Goal: Task Accomplishment & Management: Complete application form

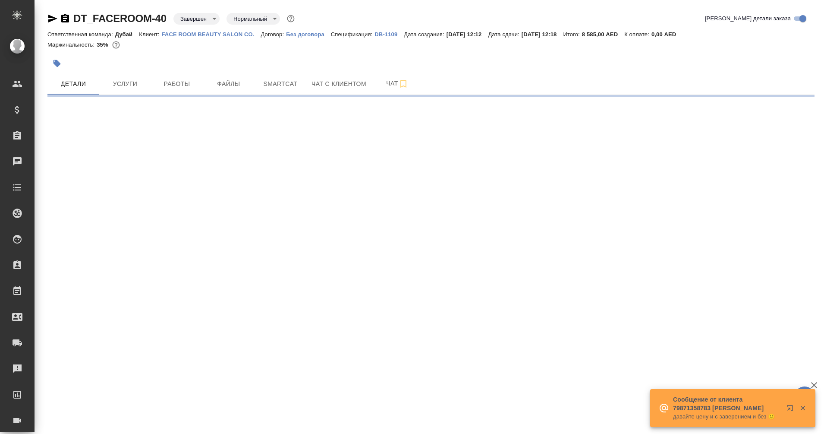
select select "RU"
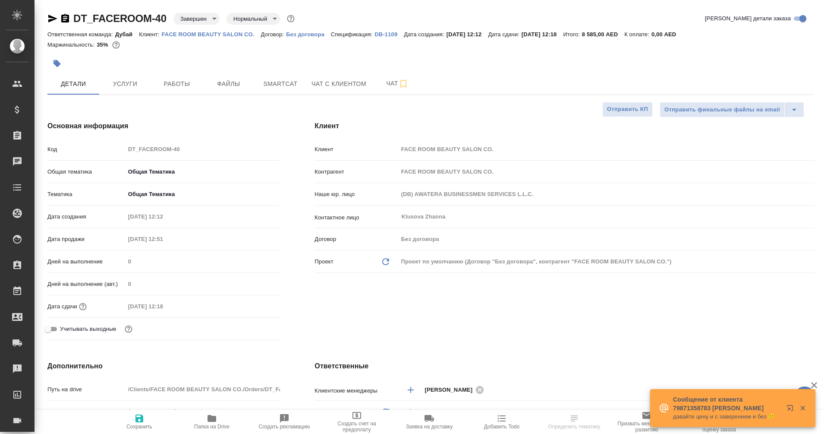
type textarea "x"
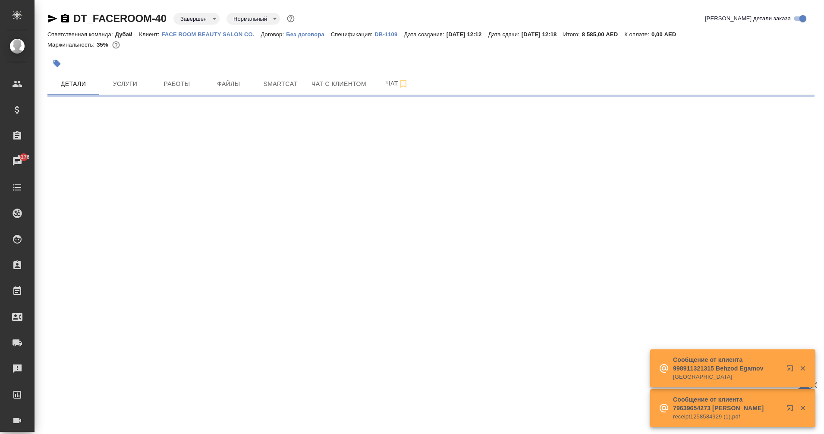
select select "RU"
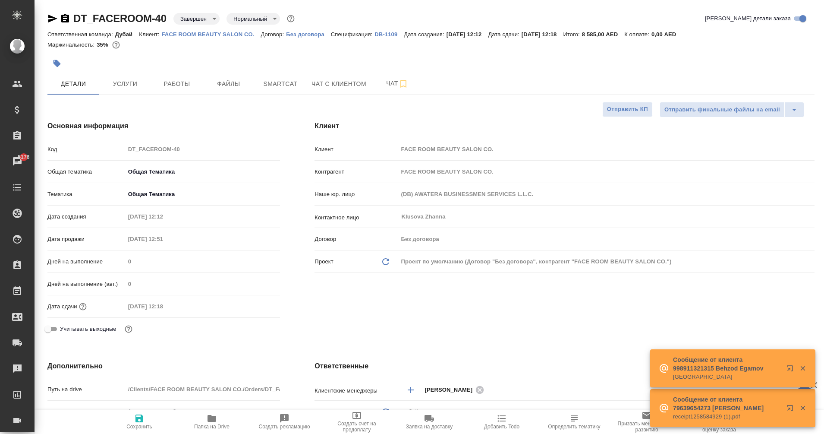
type textarea "x"
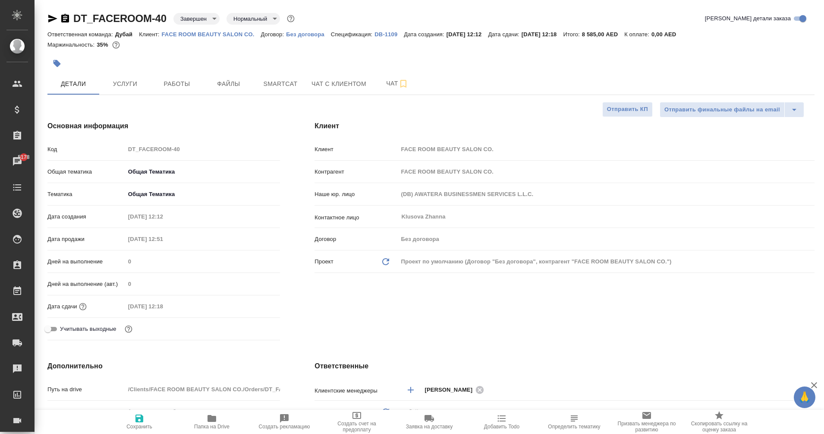
type textarea "x"
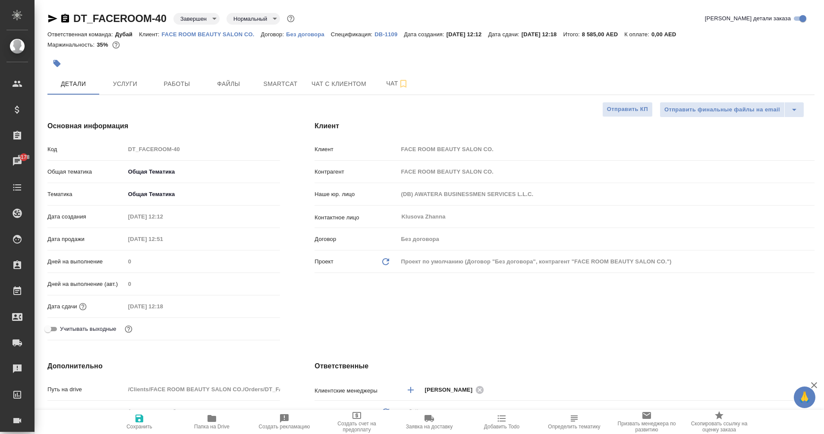
type textarea "x"
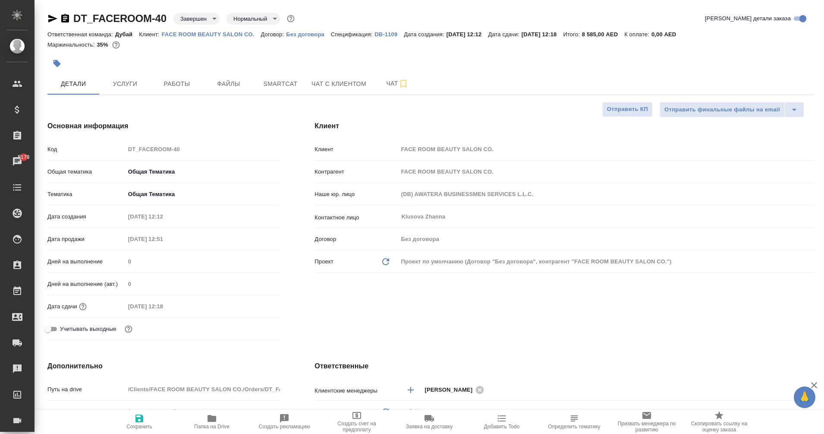
type textarea "x"
